Goal: Task Accomplishment & Management: Use online tool/utility

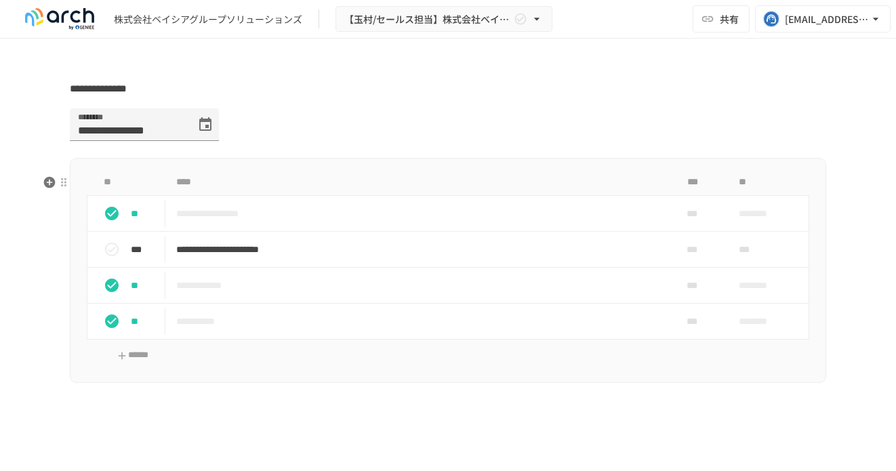
scroll to position [1497, 0]
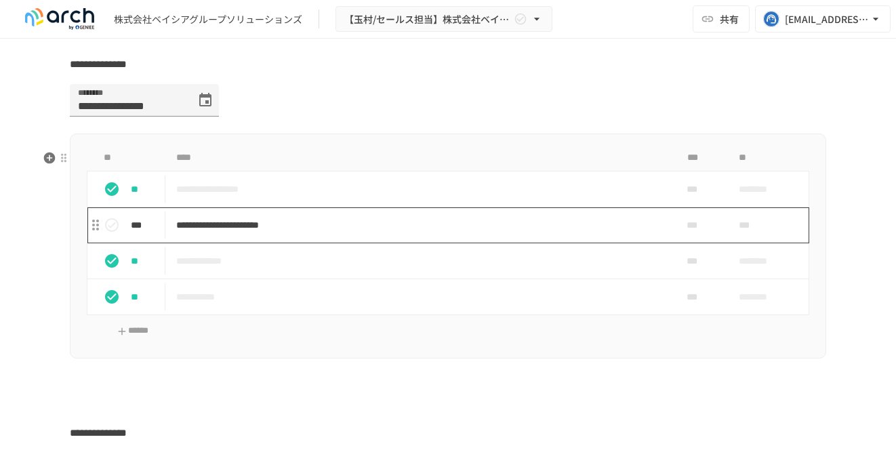
click at [359, 243] on td "**********" at bounding box center [419, 225] width 509 height 36
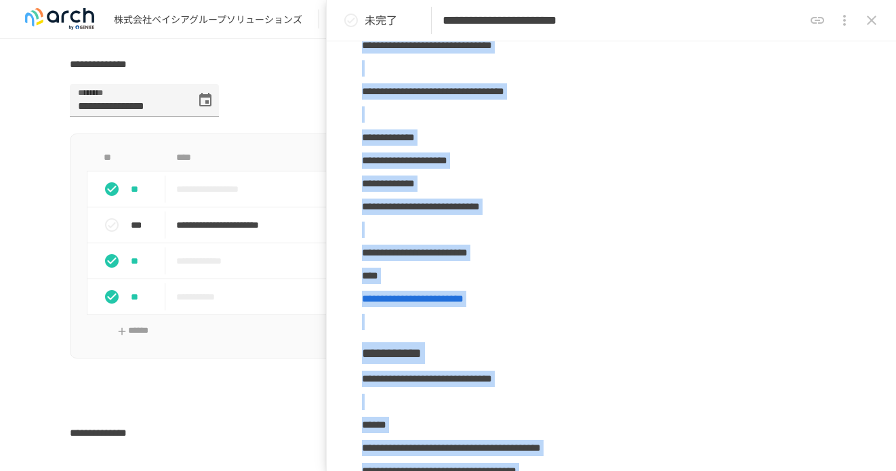
scroll to position [559, 0]
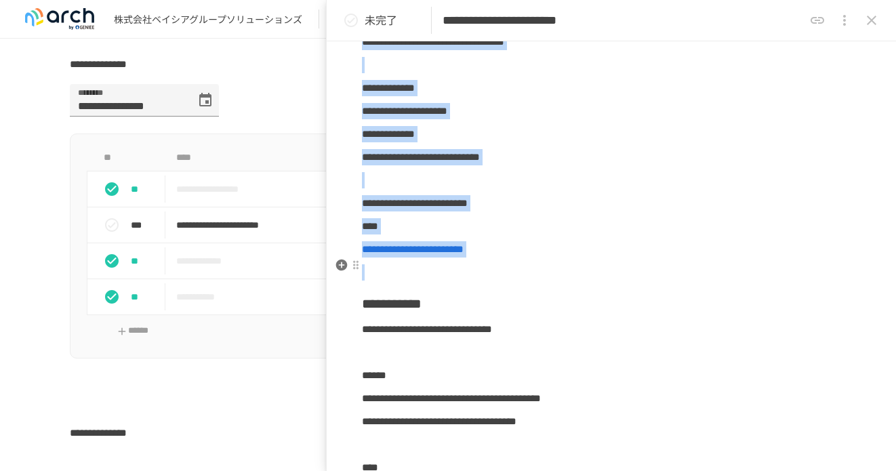
drag, startPoint x: 364, startPoint y: 62, endPoint x: 589, endPoint y: 275, distance: 309.4
click at [589, 275] on div "**********" at bounding box center [612, 372] width 570 height 1570
click at [360, 176] on div at bounding box center [356, 172] width 11 height 11
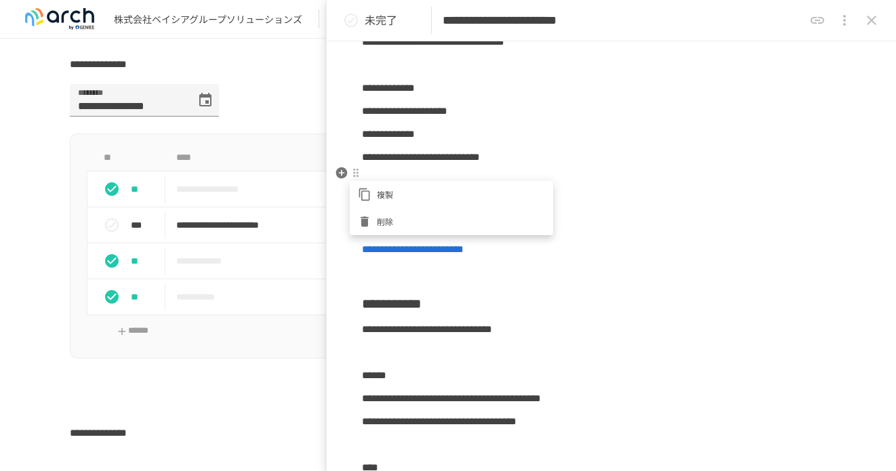
click at [396, 170] on div at bounding box center [448, 235] width 896 height 471
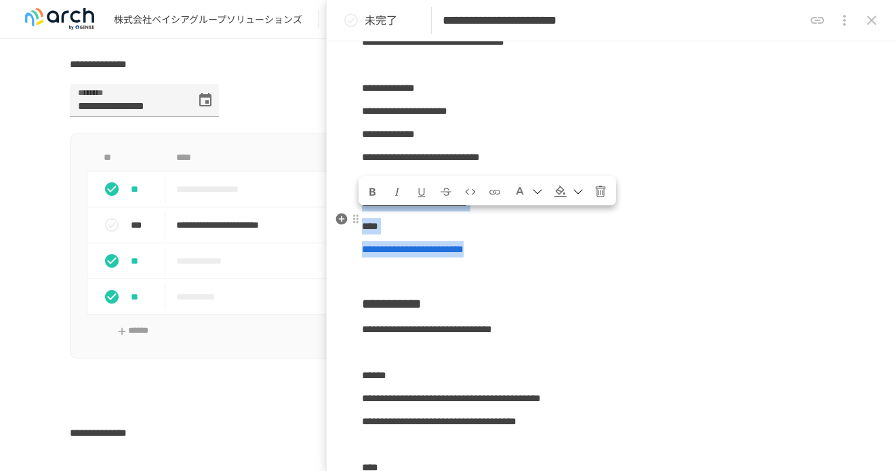
drag, startPoint x: 606, startPoint y: 265, endPoint x: 366, endPoint y: 215, distance: 245.2
click at [366, 215] on div "**********" at bounding box center [612, 372] width 570 height 1570
click at [439, 191] on button "Format text with a strikethrough" at bounding box center [446, 191] width 23 height 24
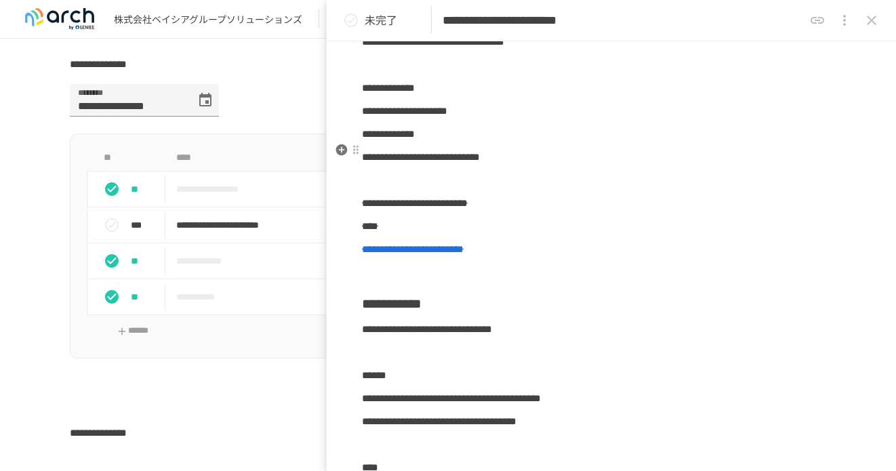
click at [497, 143] on p "**********" at bounding box center [611, 134] width 499 height 18
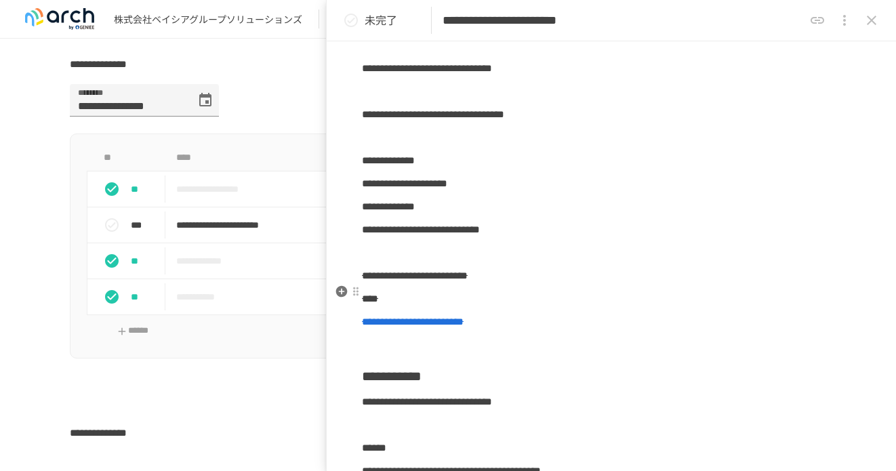
scroll to position [439, 0]
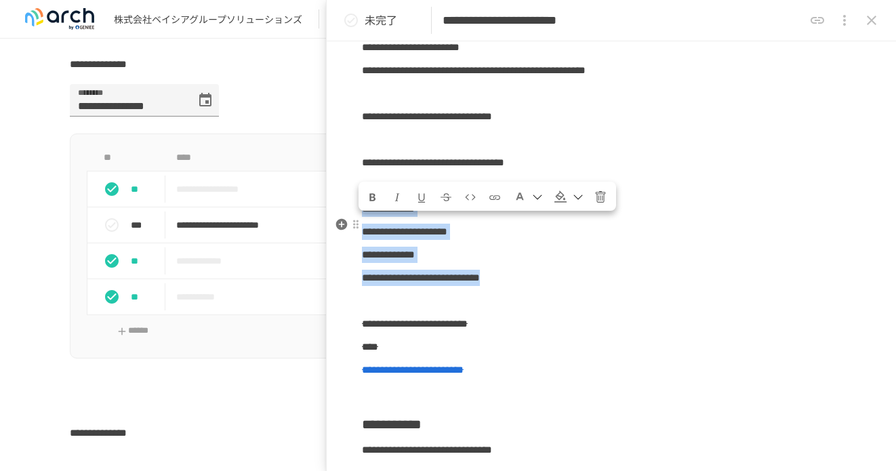
drag, startPoint x: 656, startPoint y: 298, endPoint x: 363, endPoint y: 224, distance: 301.3
click at [443, 201] on icon "Format text with a strikethrough" at bounding box center [446, 197] width 12 height 12
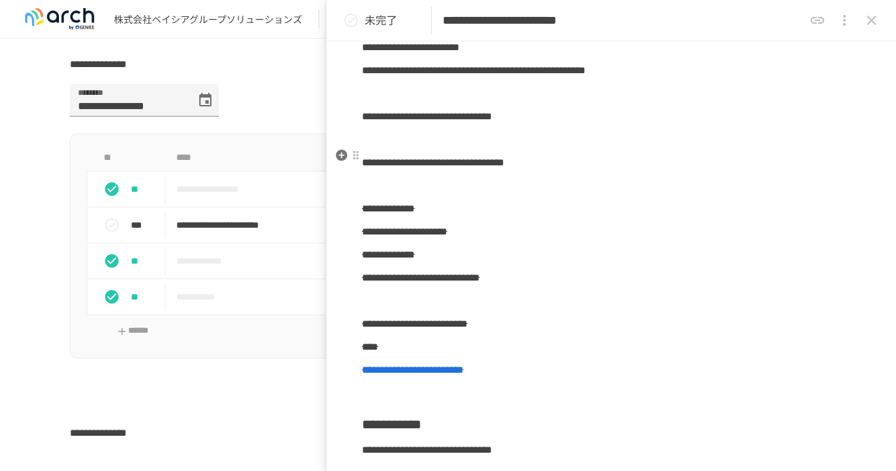
click at [557, 149] on p at bounding box center [611, 140] width 499 height 18
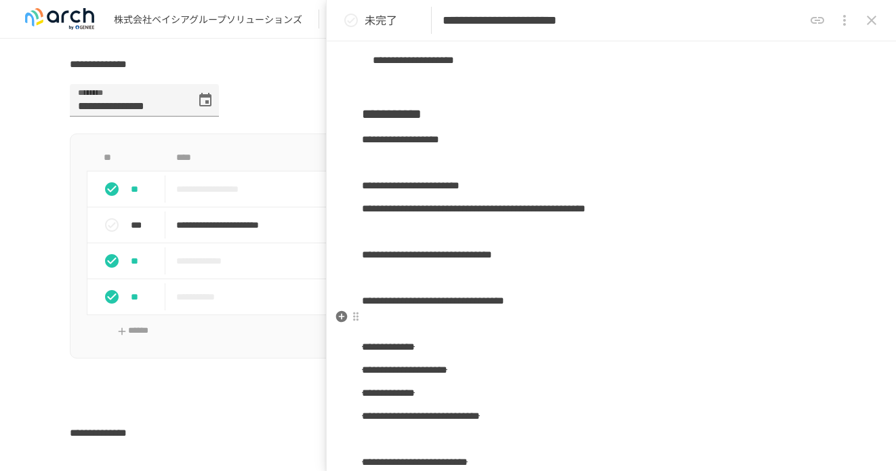
scroll to position [293, 0]
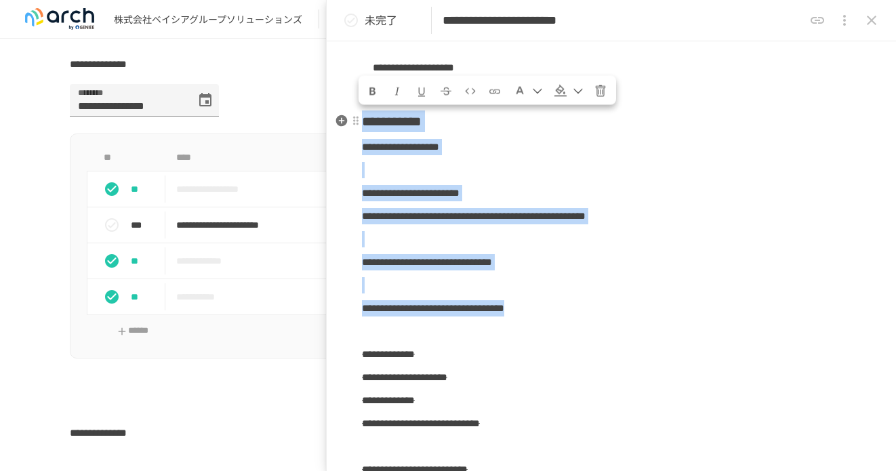
drag, startPoint x: 718, startPoint y: 330, endPoint x: 368, endPoint y: 126, distance: 405.3
click at [449, 88] on icon "Format text with a strikethrough" at bounding box center [446, 91] width 12 height 12
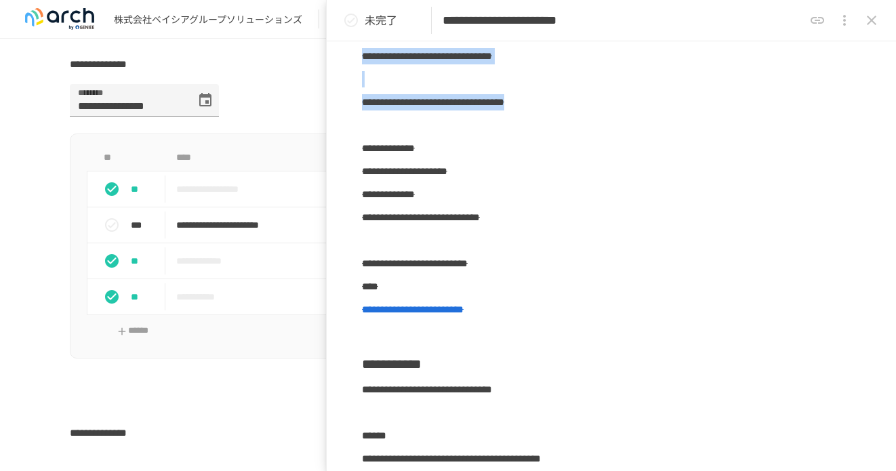
scroll to position [636, 0]
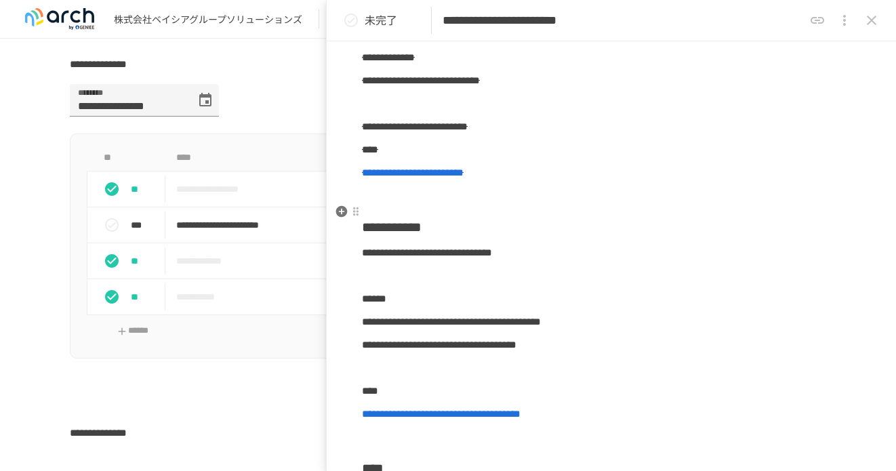
click at [429, 205] on p at bounding box center [611, 196] width 499 height 18
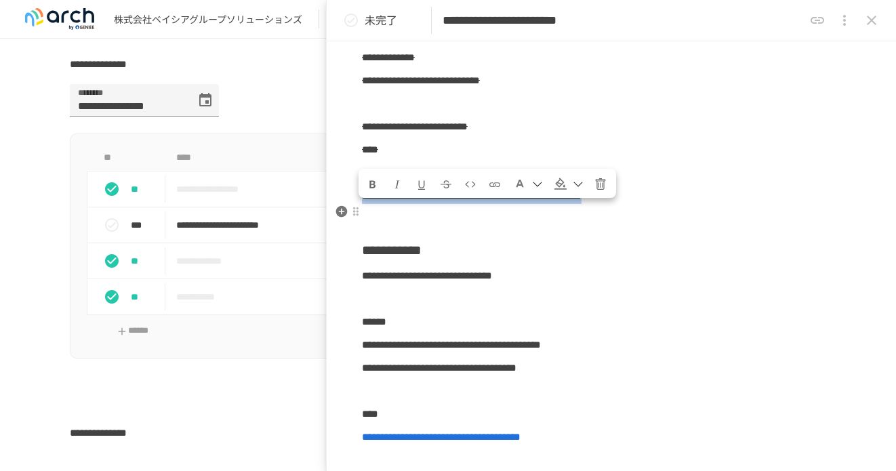
drag, startPoint x: 389, startPoint y: 229, endPoint x: 363, endPoint y: 218, distance: 28.6
click at [363, 205] on p "**********" at bounding box center [611, 196] width 499 height 18
click at [534, 185] on icon "Formatting text color" at bounding box center [537, 184] width 11 height 11
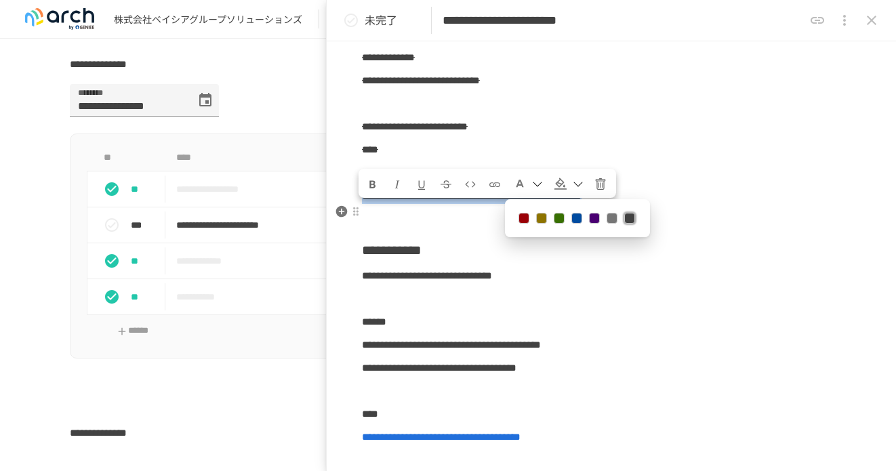
click at [526, 216] on button at bounding box center [524, 218] width 11 height 11
click at [460, 228] on p at bounding box center [611, 219] width 499 height 18
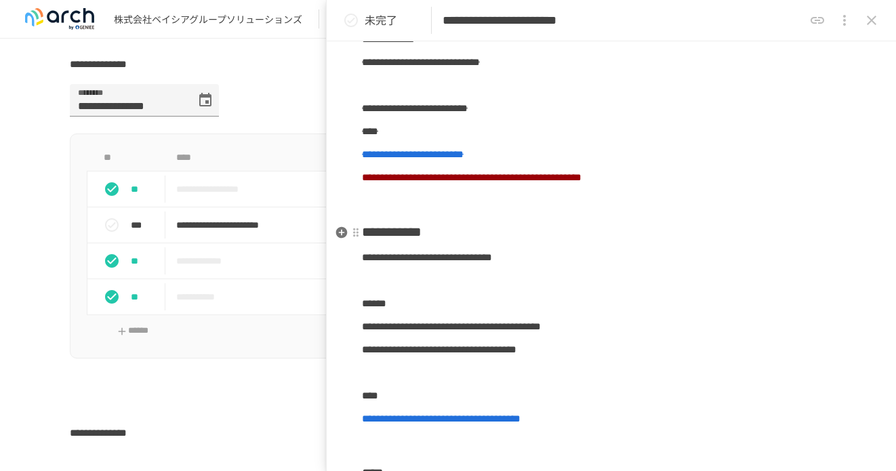
scroll to position [655, 0]
